Goal: Information Seeking & Learning: Check status

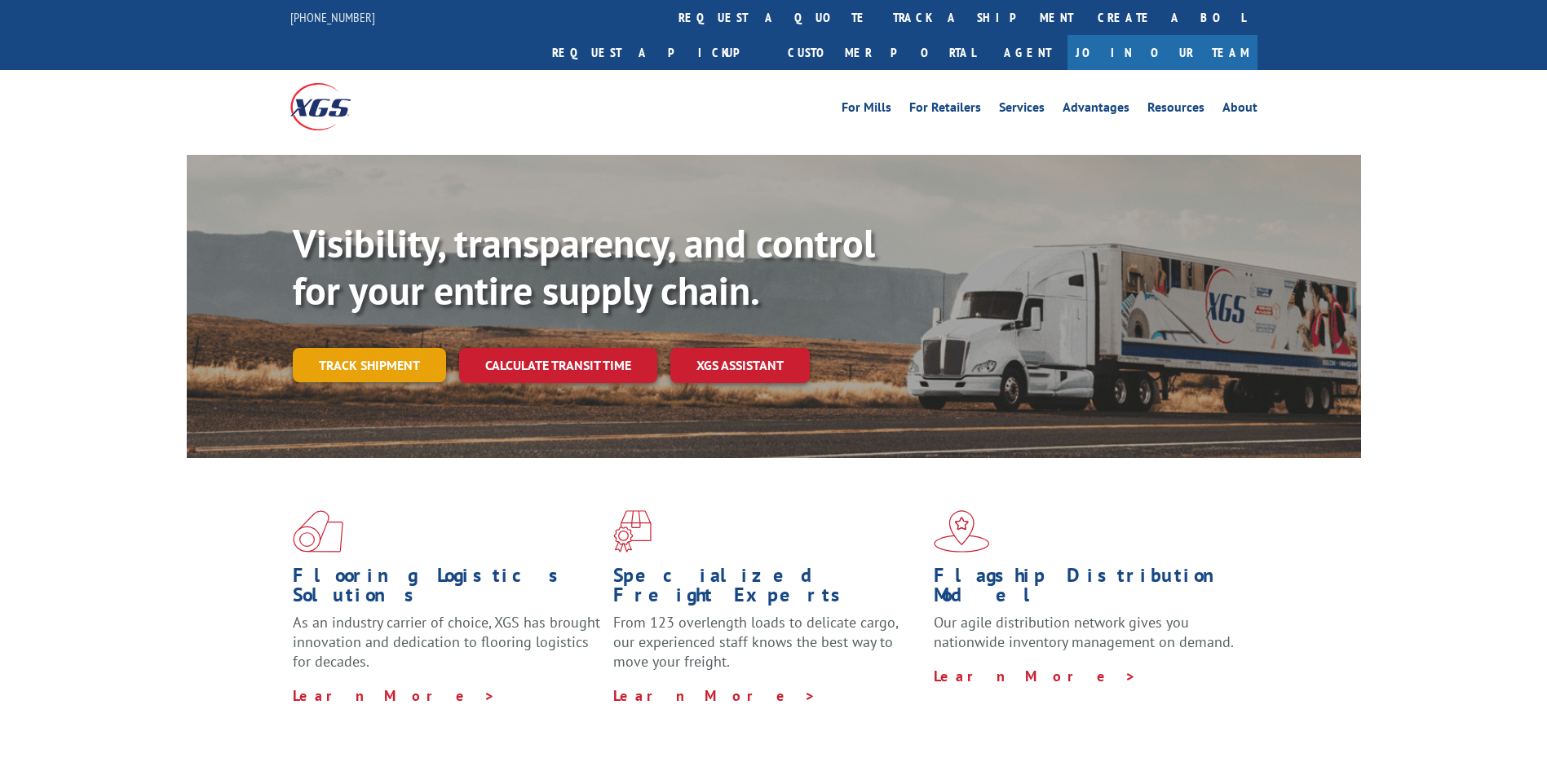
click at [369, 348] on link "Track shipment" at bounding box center [369, 365] width 153 height 34
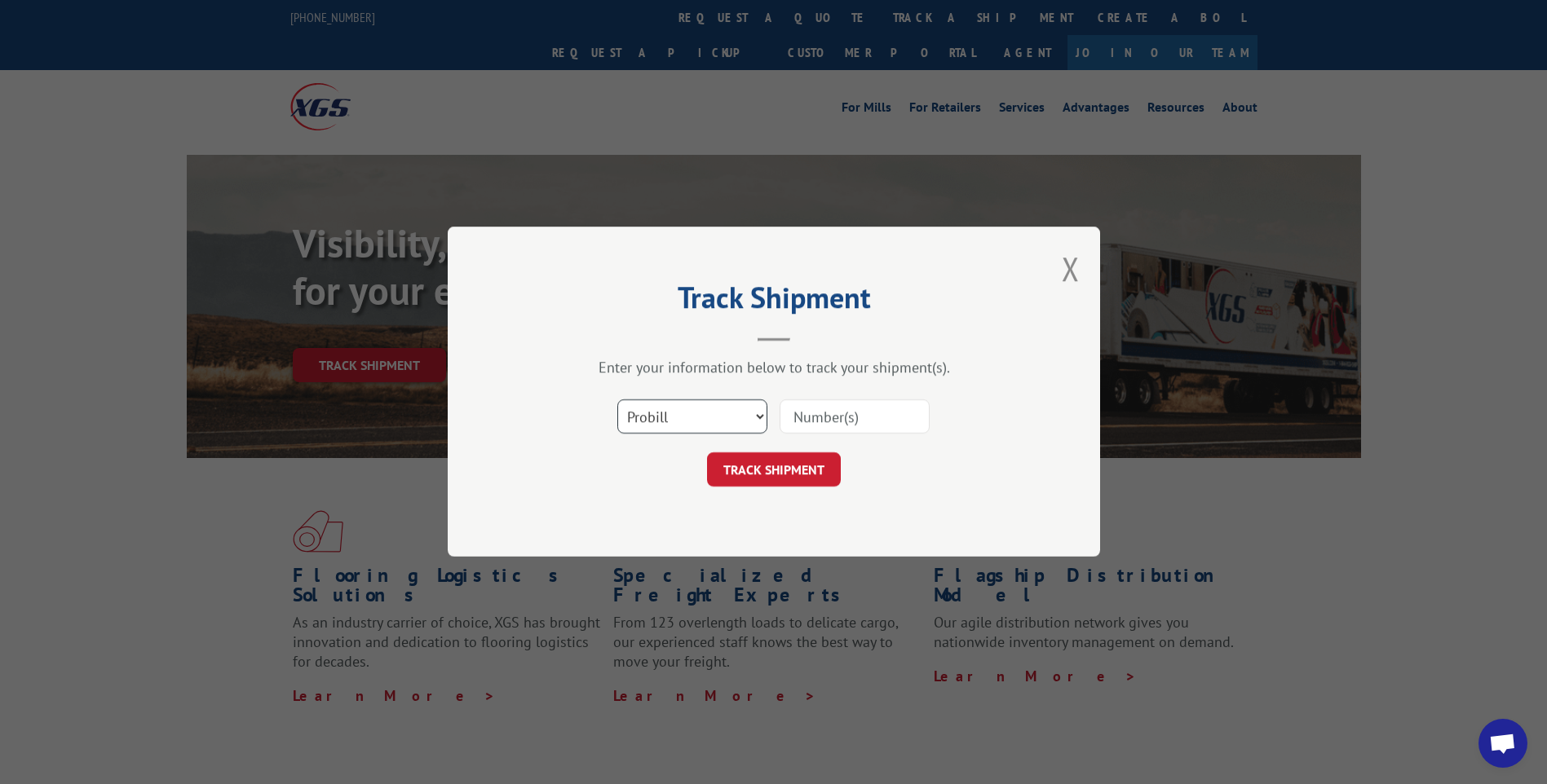
click at [675, 412] on select "Select category... Probill BOL PO" at bounding box center [693, 418] width 150 height 34
select select "bol"
click at [618, 401] on select "Select category... Probill BOL PO" at bounding box center [693, 418] width 150 height 34
click at [811, 419] on input at bounding box center [854, 418] width 150 height 34
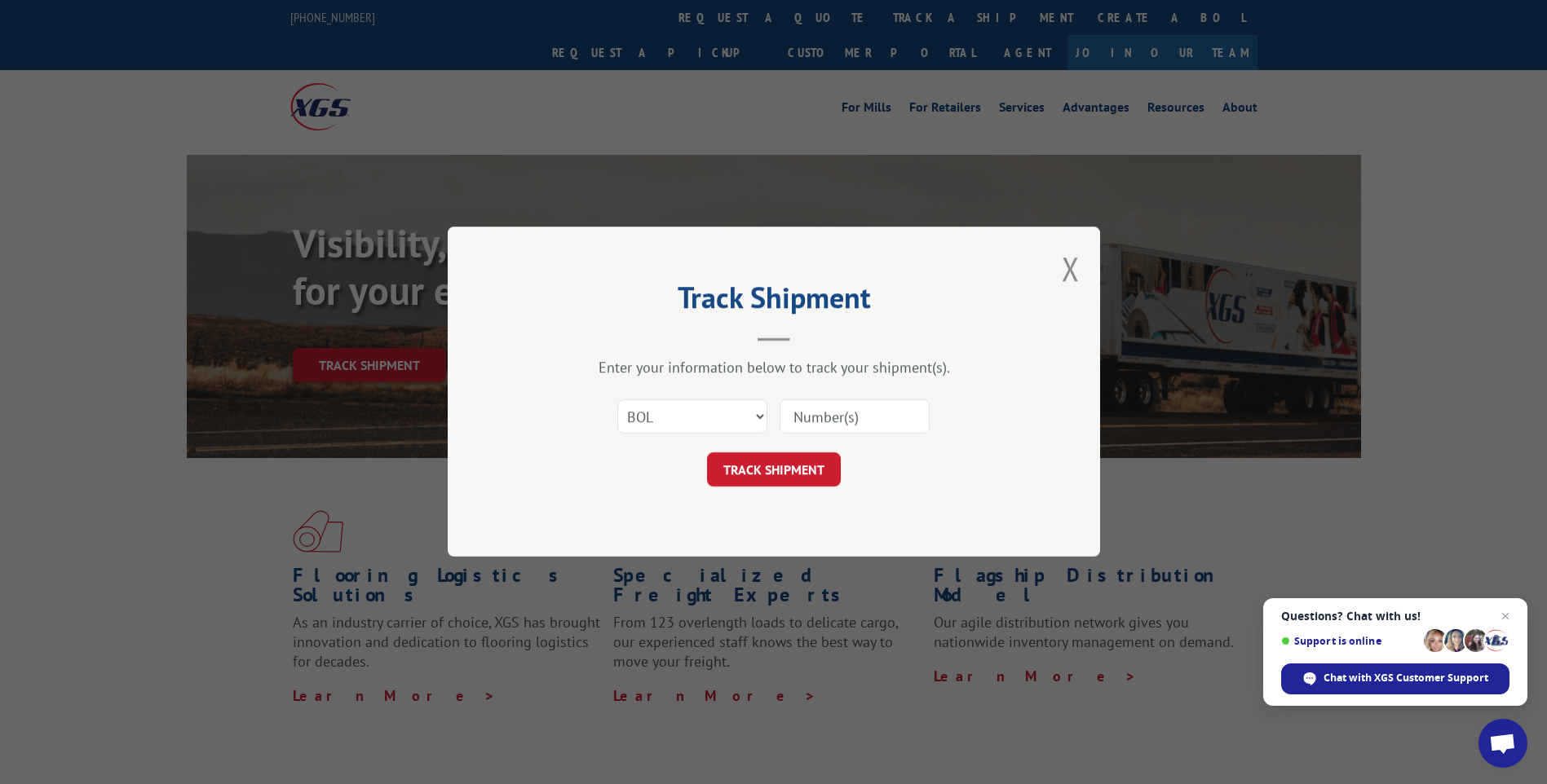
paste input "3375244"
type input "3375244"
click at [764, 485] on button "TRACK SHIPMENT" at bounding box center [773, 471] width 134 height 34
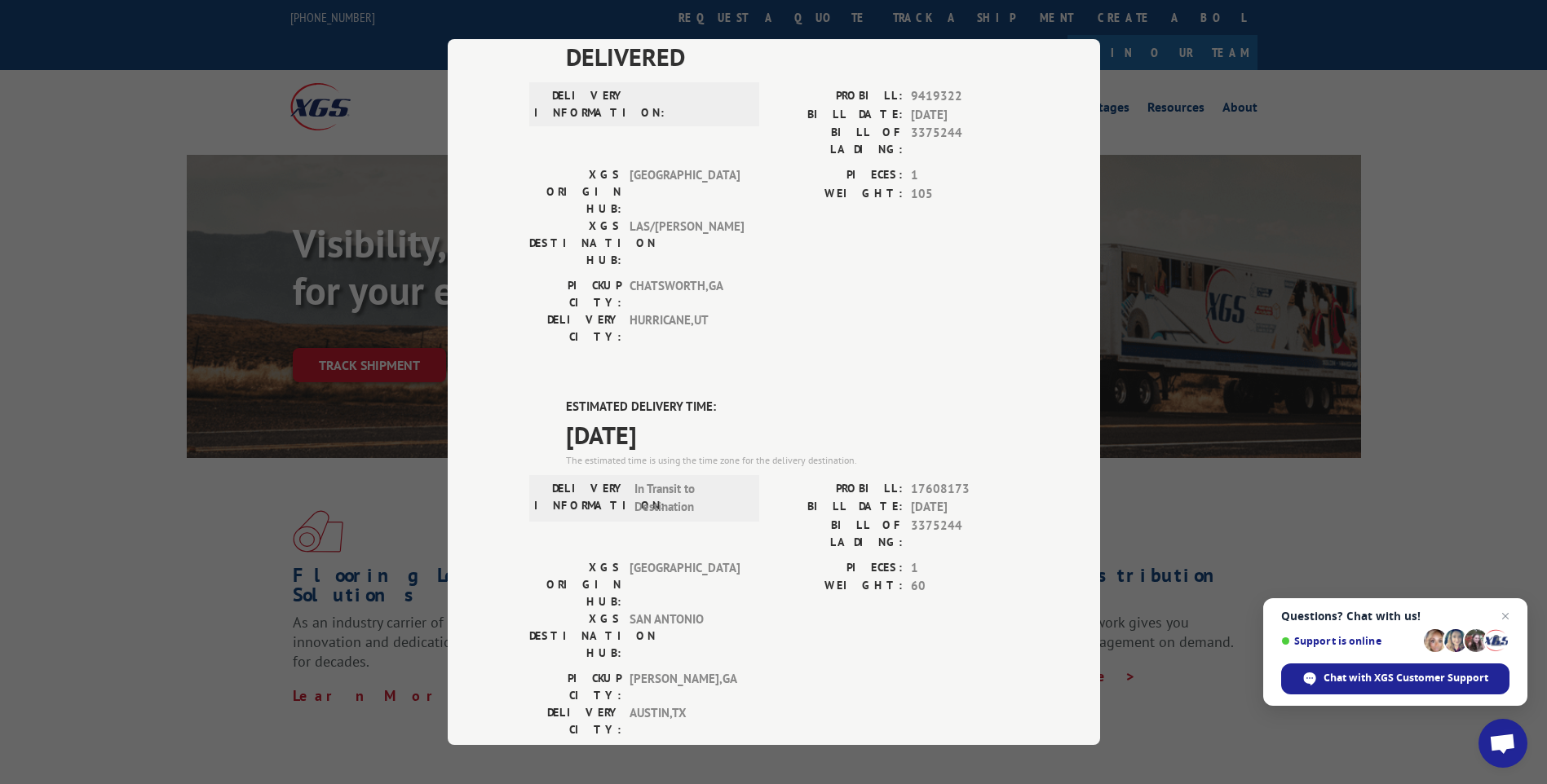
scroll to position [163, 0]
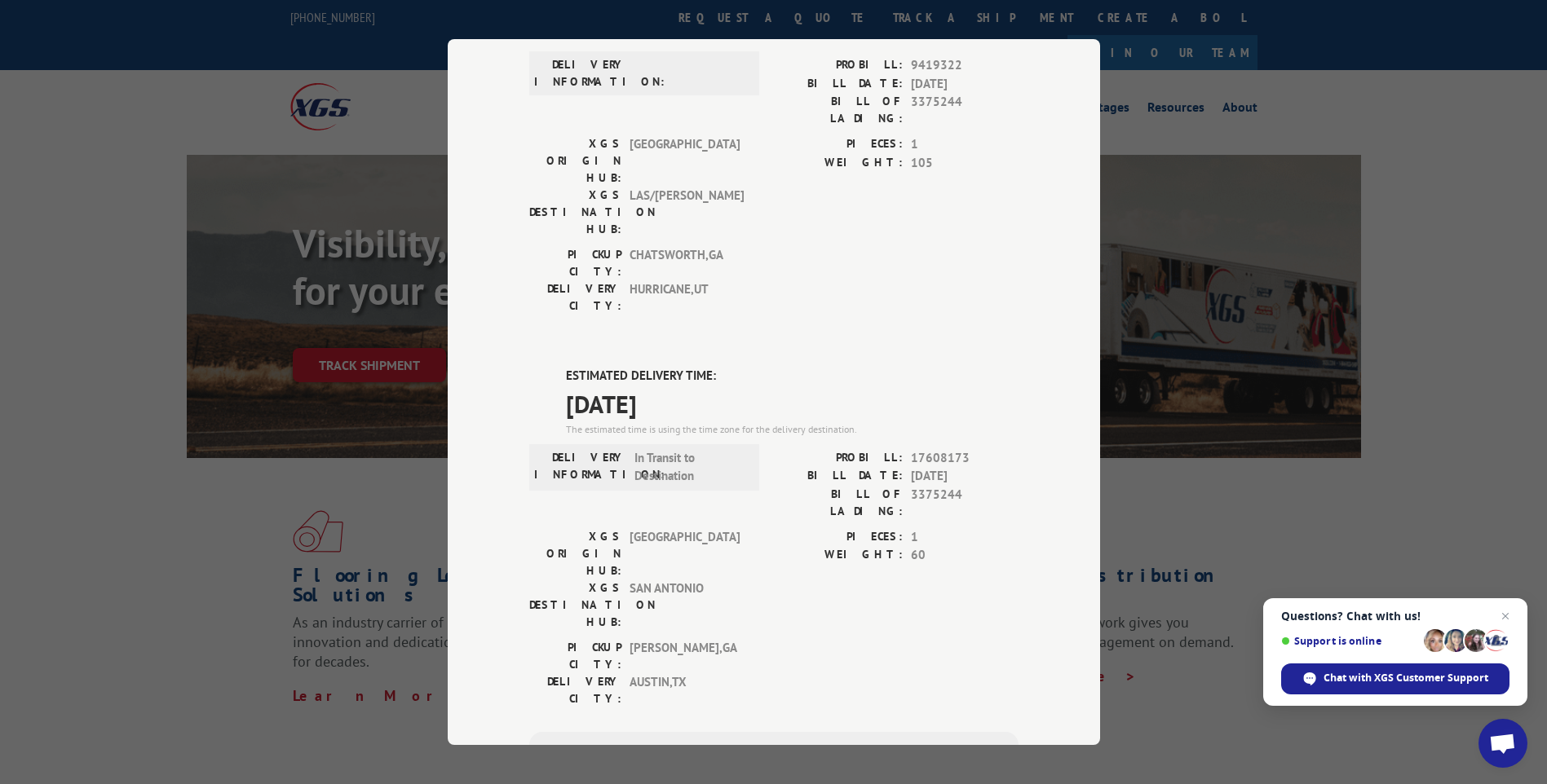
drag, startPoint x: 532, startPoint y: 262, endPoint x: 943, endPoint y: 323, distance: 415.5
click at [943, 323] on div "DELIVERED DELIVERY INFORMATION: PROBILL: 9419322 BILL DATE: [DATE] BILL OF LADI…" at bounding box center [774, 502] width 490 height 989
copy div "ESTIMATED DELIVERY TIME: [DATE]"
click at [1275, 468] on div "Track Shipment DELIVERED DELIVERY INFORMATION: PROBILL: 9419322 BILL DATE: [DAT…" at bounding box center [773, 392] width 1547 height 784
